Goal: Information Seeking & Learning: Check status

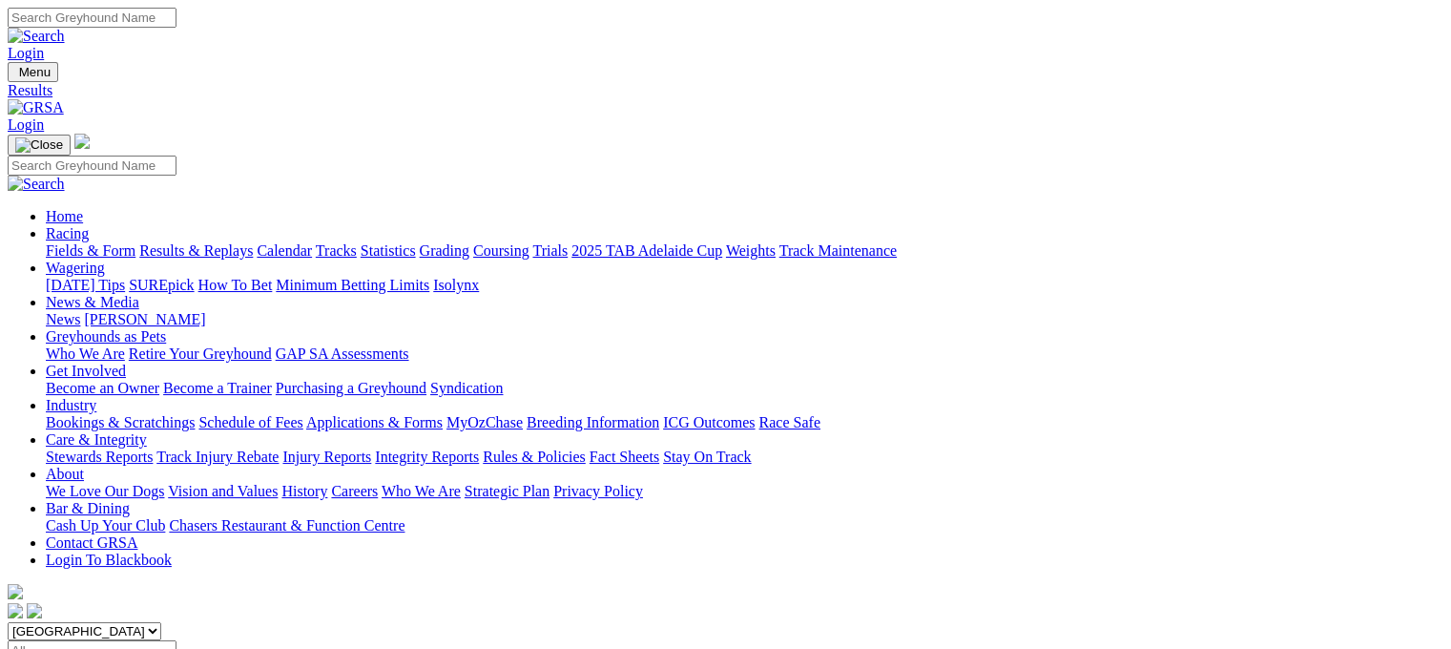
click at [177, 640] on input "Select date" at bounding box center [92, 650] width 169 height 20
type input "Thursday, 25 Sep 2025"
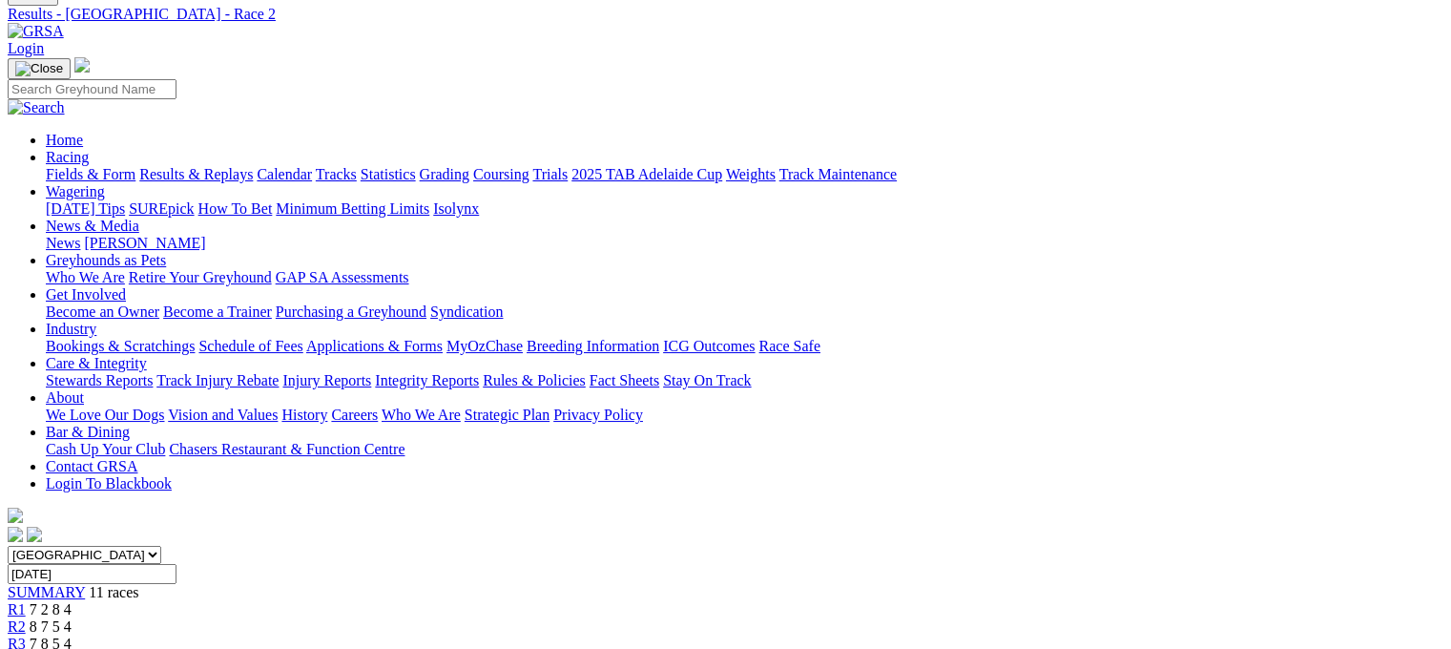
scroll to position [191, 0]
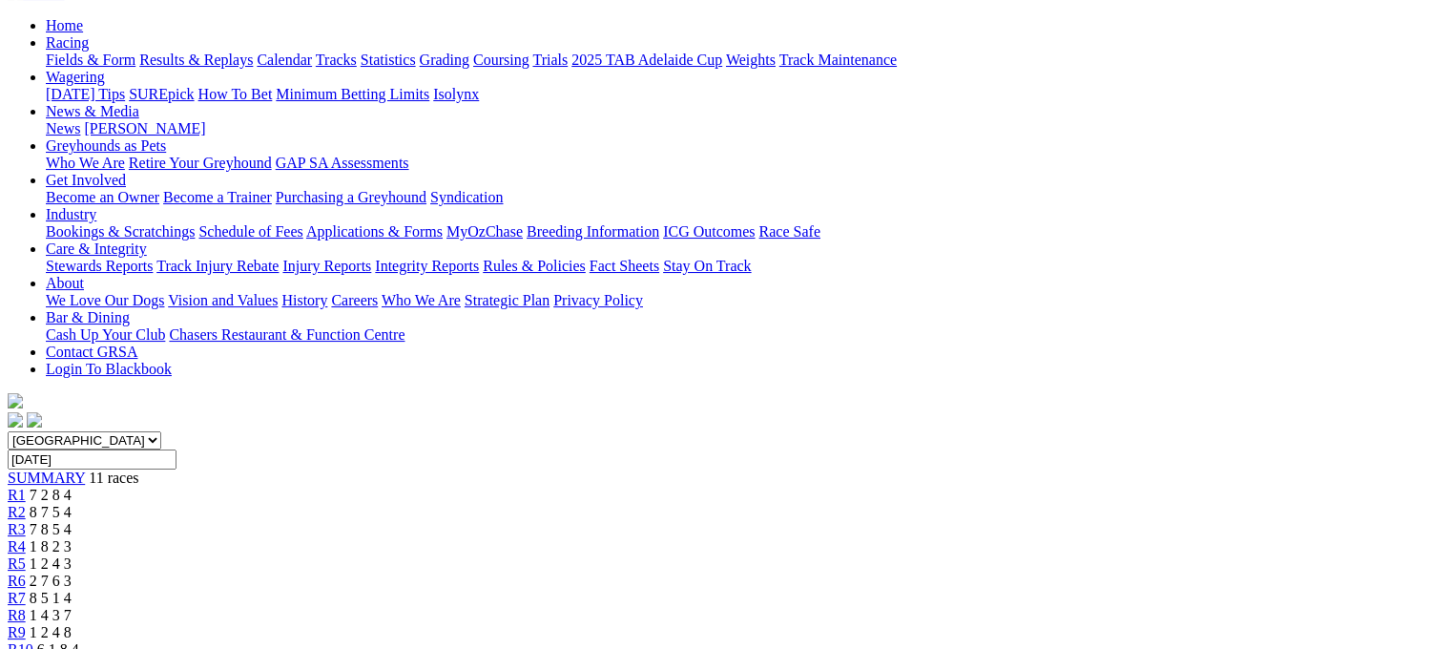
click at [26, 521] on span "R3" at bounding box center [17, 529] width 18 height 16
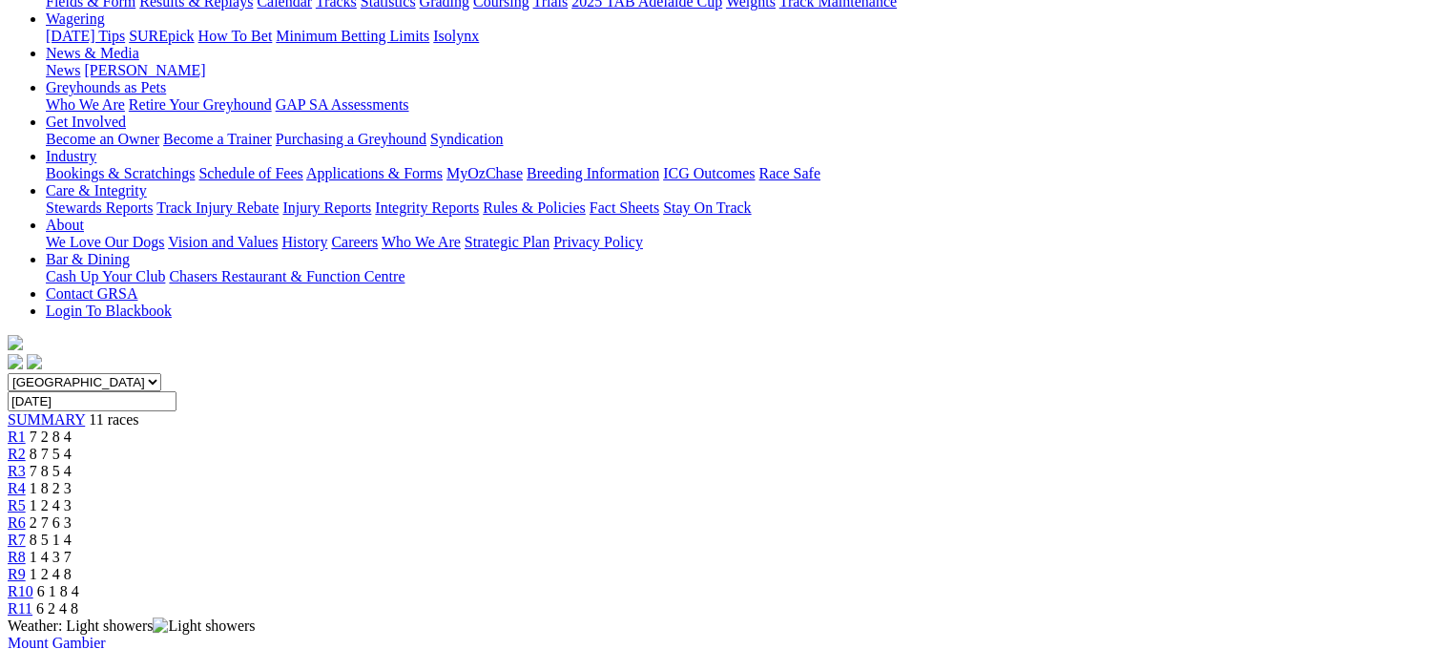
scroll to position [343, 0]
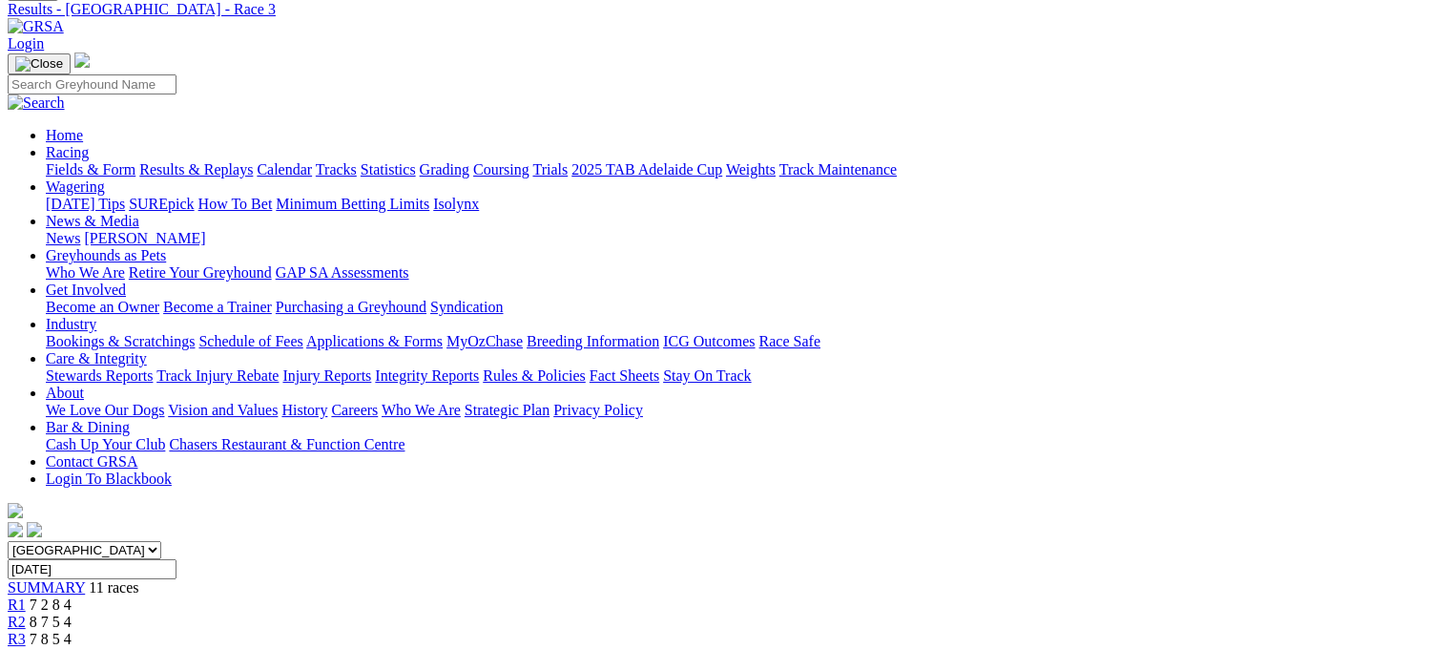
scroll to position [0, 0]
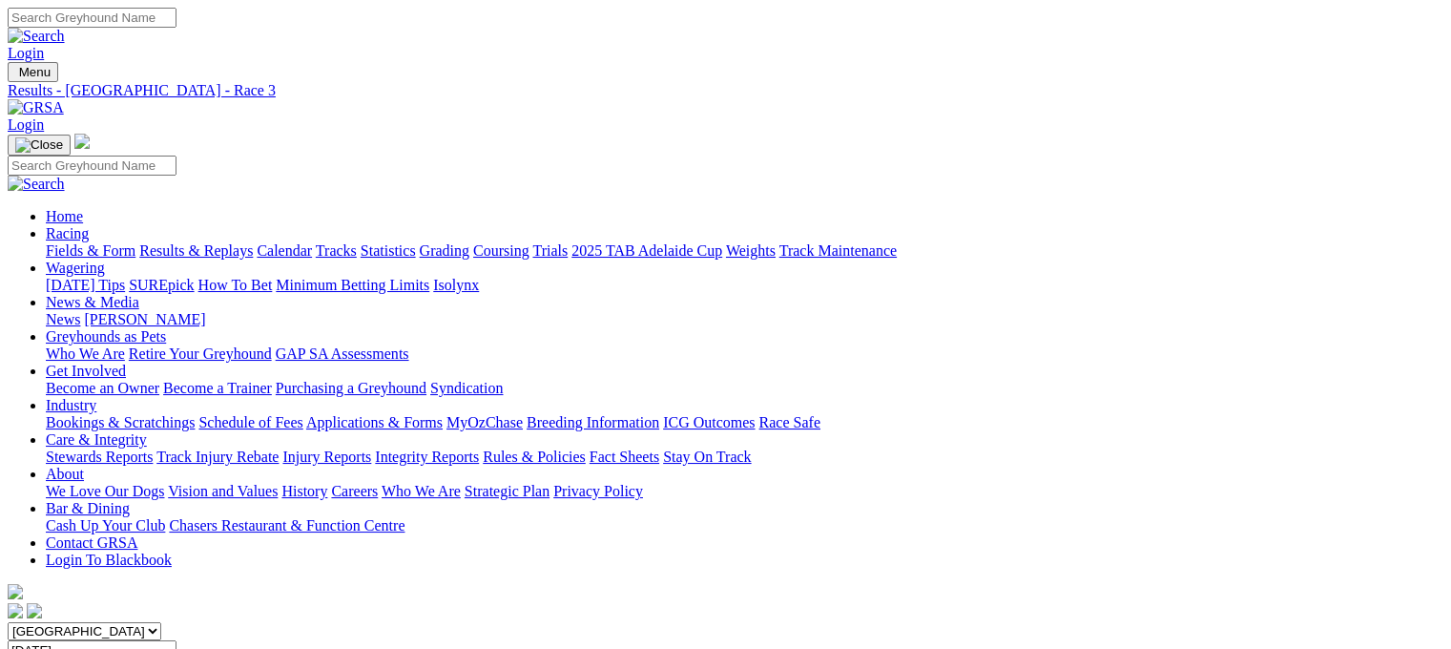
click at [46, 242] on link "Fields & Form" at bounding box center [91, 250] width 90 height 16
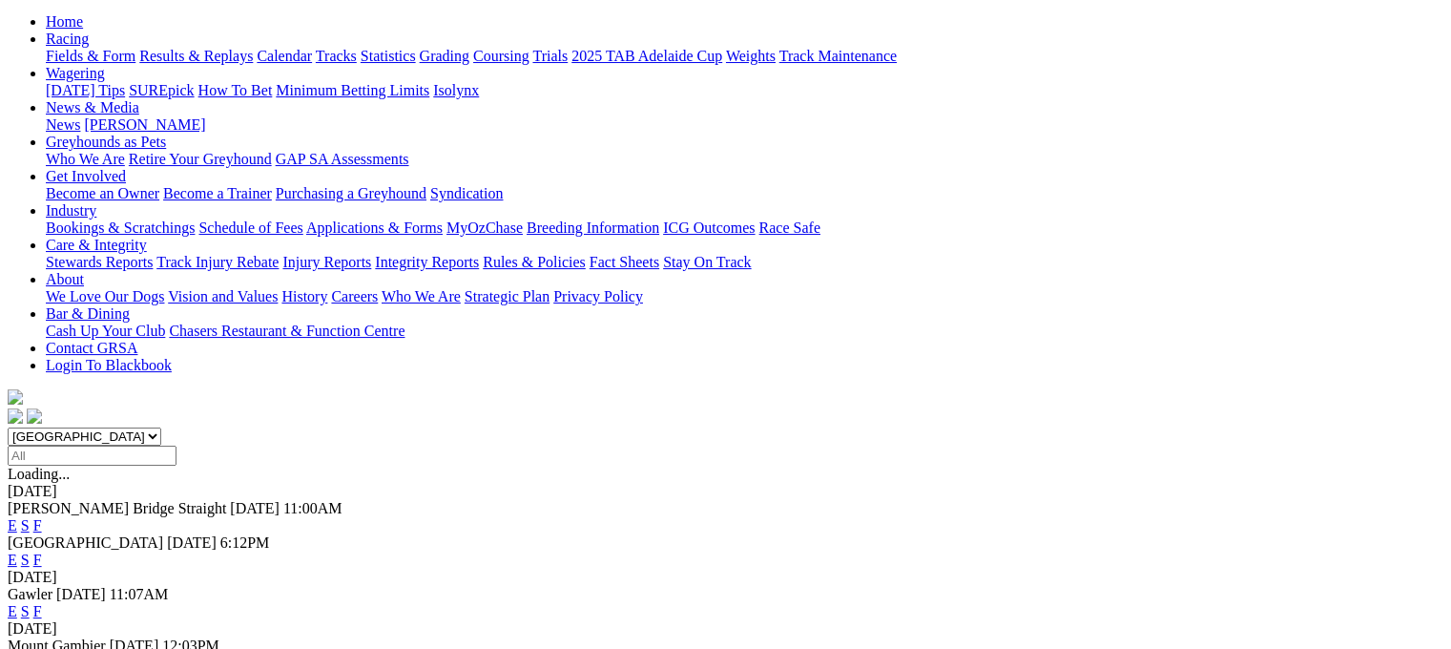
scroll to position [267, 0]
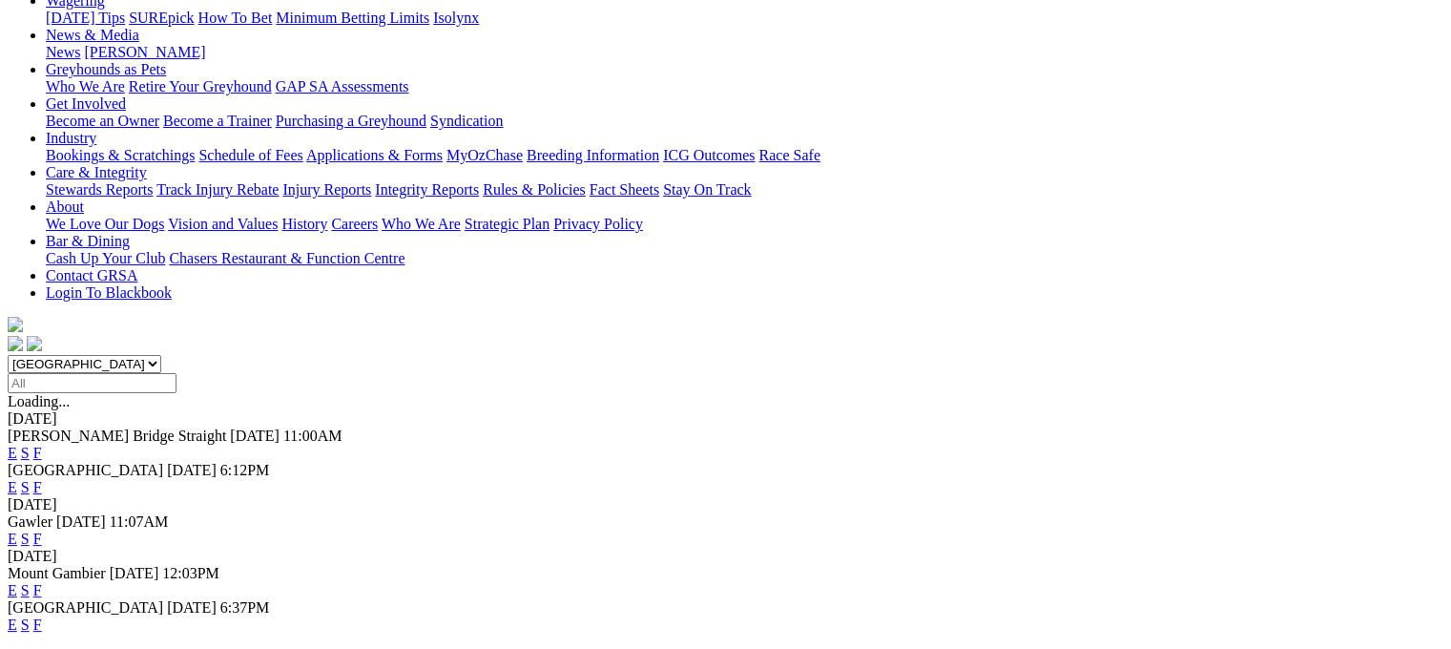
click at [42, 582] on link "F" at bounding box center [37, 590] width 9 height 16
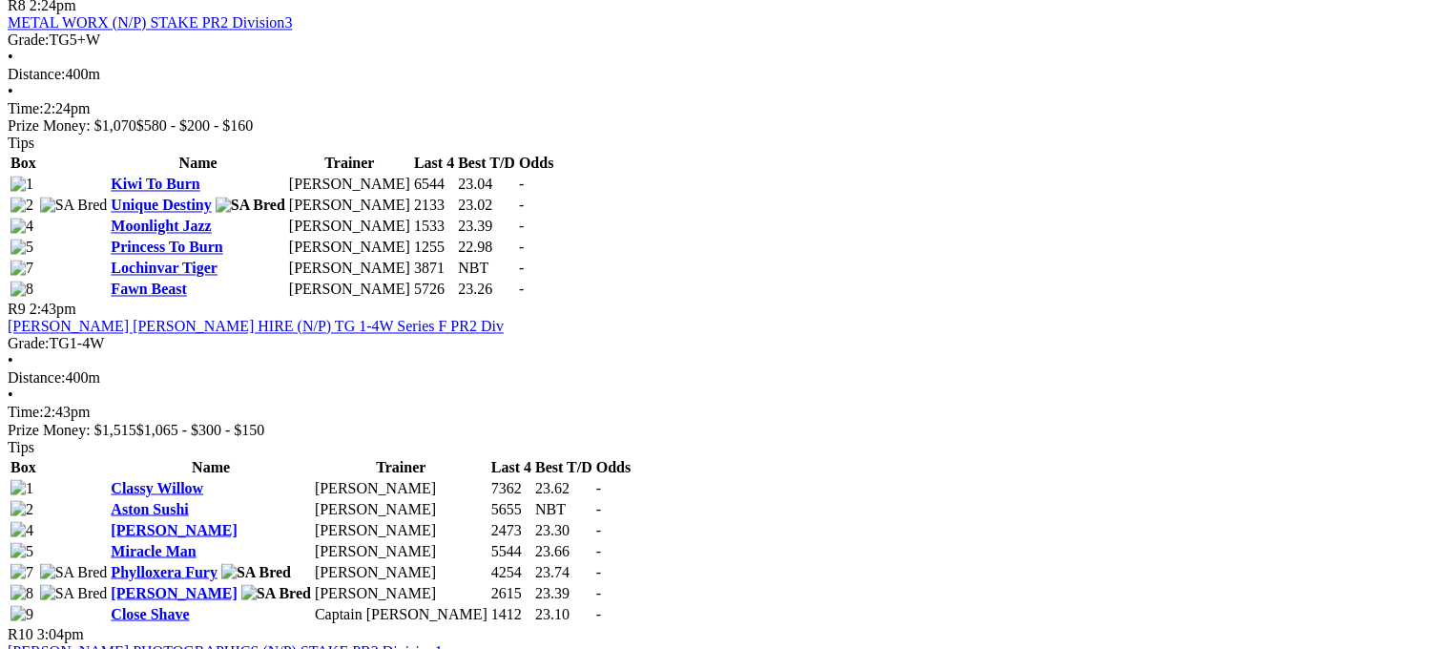
scroll to position [3206, 0]
